Goal: Check status

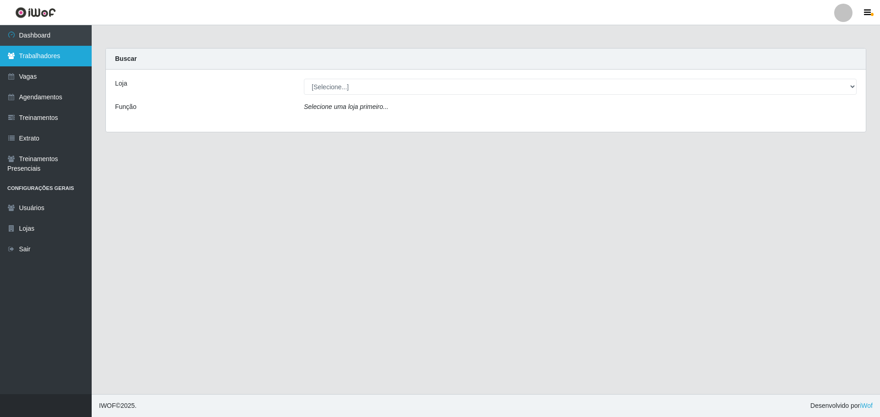
drag, startPoint x: 31, startPoint y: 37, endPoint x: 53, endPoint y: 46, distance: 24.0
click at [31, 37] on link "Dashboard" at bounding box center [46, 35] width 92 height 21
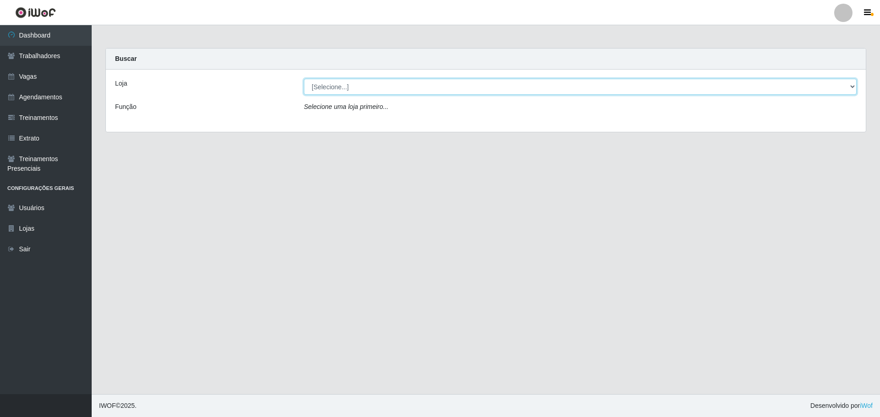
click at [335, 91] on select "[Selecione...] Minimercado Filezão O Filezão - Centenário" at bounding box center [580, 87] width 553 height 16
select select "203"
click at [304, 79] on select "[Selecione...] Minimercado Filezão O Filezão - Centenário" at bounding box center [580, 87] width 553 height 16
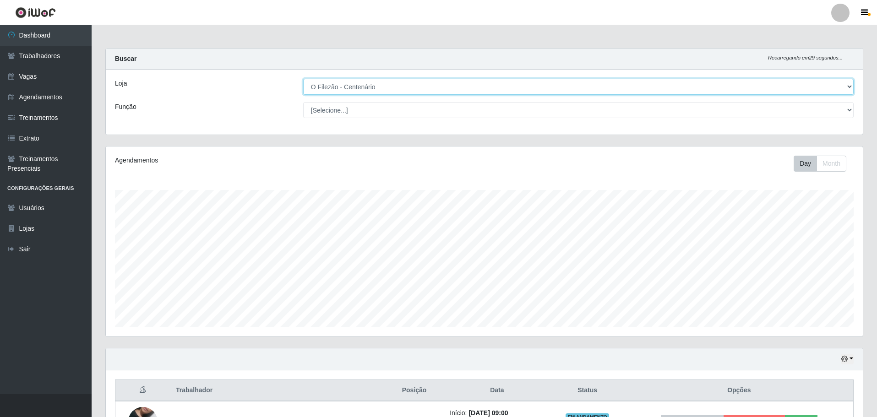
scroll to position [109, 0]
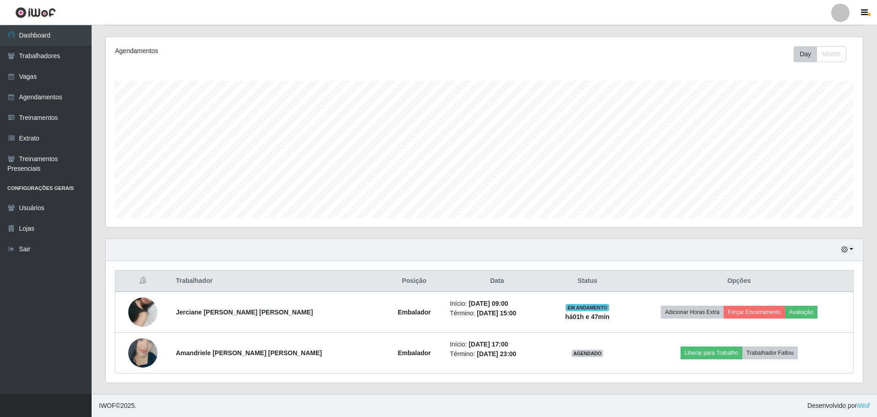
click at [855, 249] on div "Hoje 1 dia 3 dias 1 Semana Não encerrados" at bounding box center [484, 250] width 757 height 22
click at [852, 249] on button "button" at bounding box center [847, 250] width 13 height 11
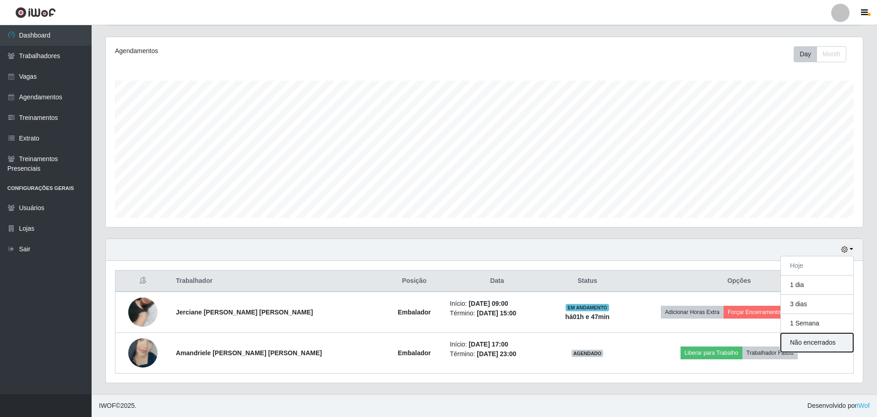
click at [831, 348] on button "Não encerrados" at bounding box center [817, 343] width 72 height 19
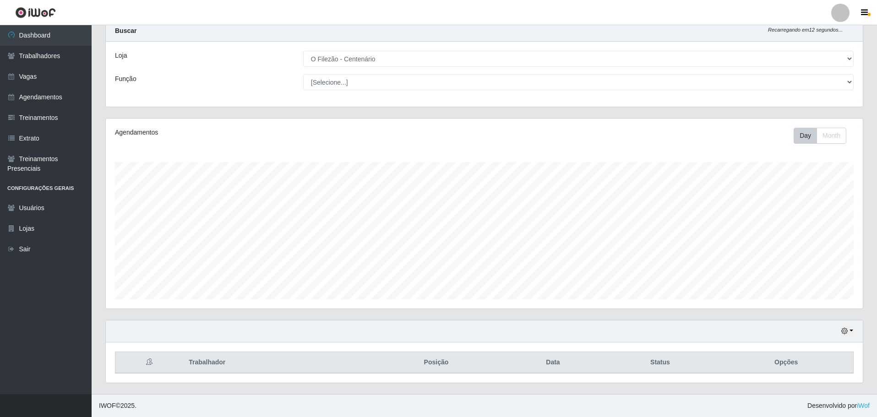
scroll to position [28, 0]
click at [852, 331] on button "button" at bounding box center [847, 331] width 13 height 11
click at [814, 264] on button "1 dia" at bounding box center [817, 258] width 72 height 19
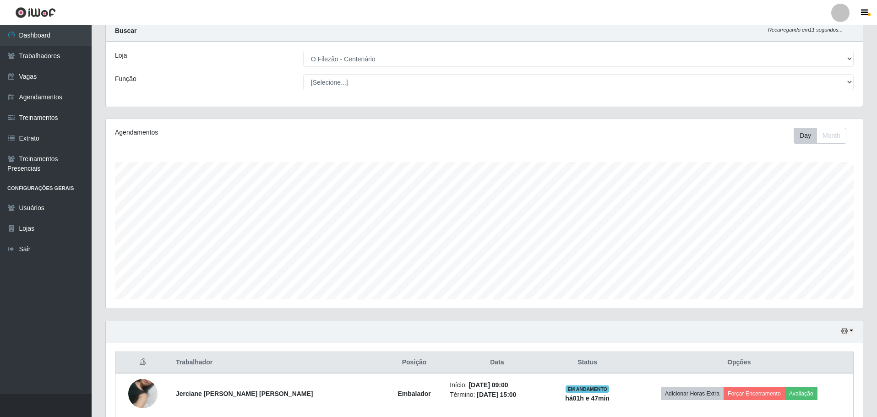
scroll to position [191, 0]
